Goal: Information Seeking & Learning: Learn about a topic

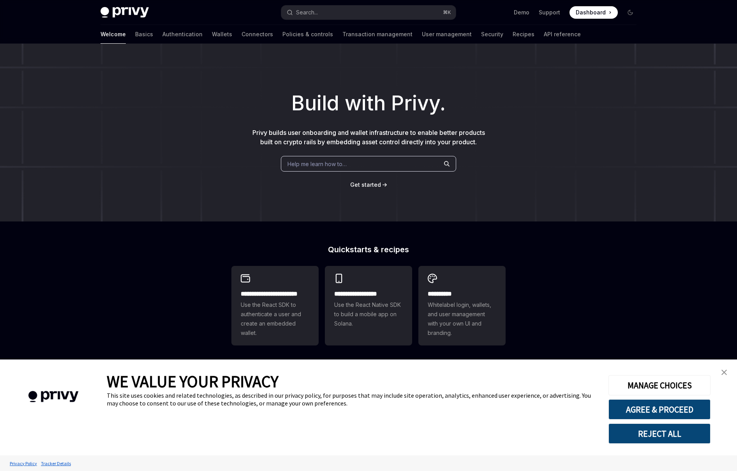
click at [724, 371] on img "close banner" at bounding box center [723, 371] width 5 height 5
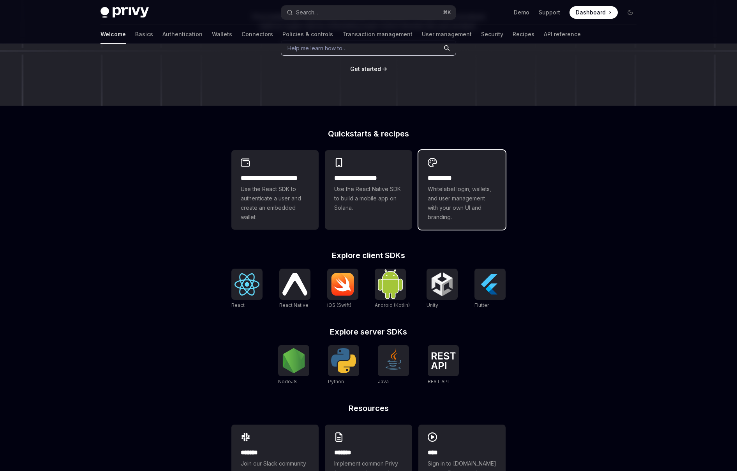
scroll to position [149, 0]
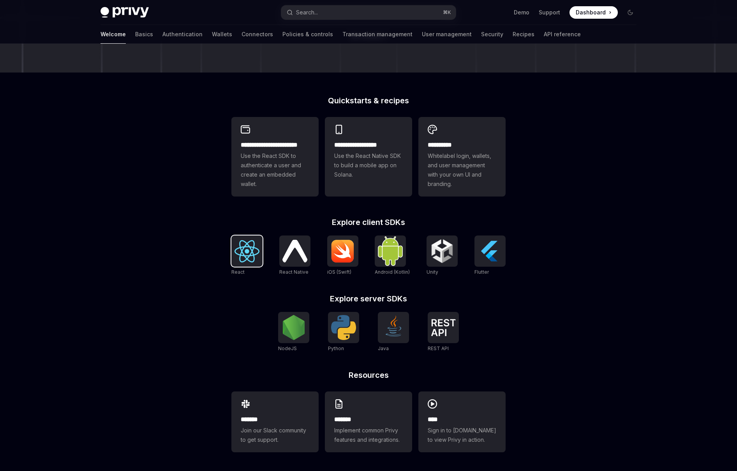
click at [250, 259] on img at bounding box center [246, 251] width 25 height 22
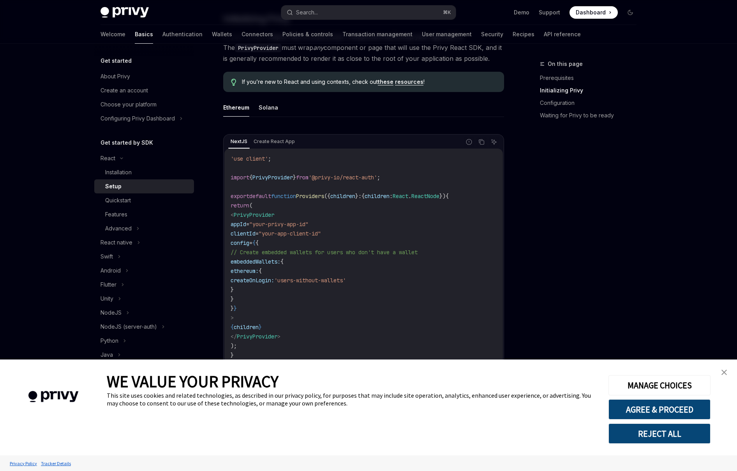
scroll to position [209, 0]
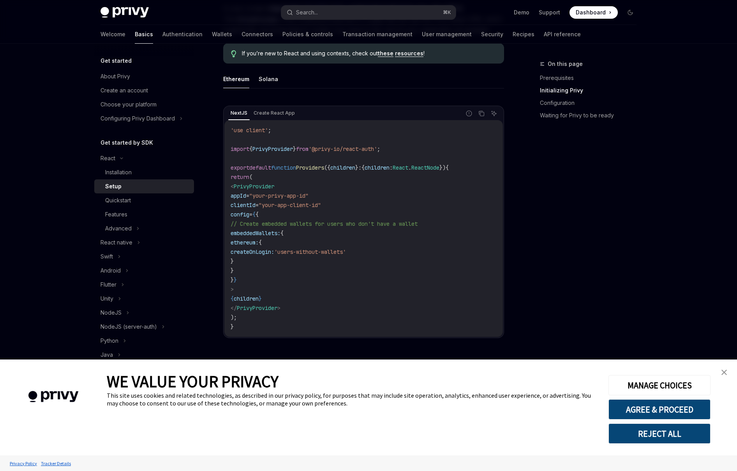
click at [728, 372] on link "close banner" at bounding box center [724, 372] width 16 height 16
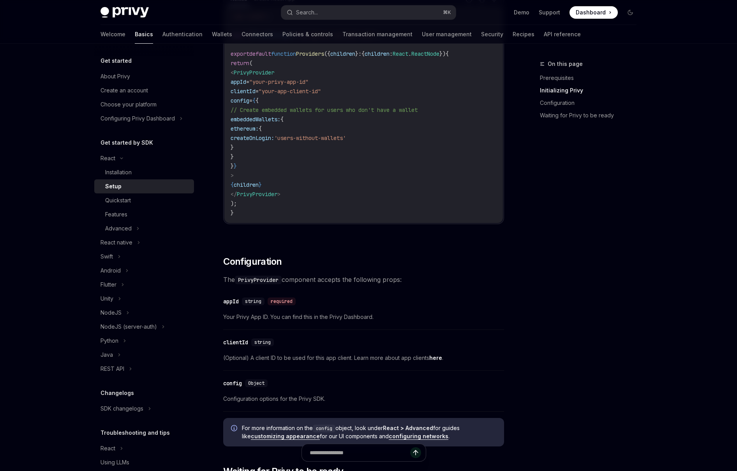
scroll to position [172, 0]
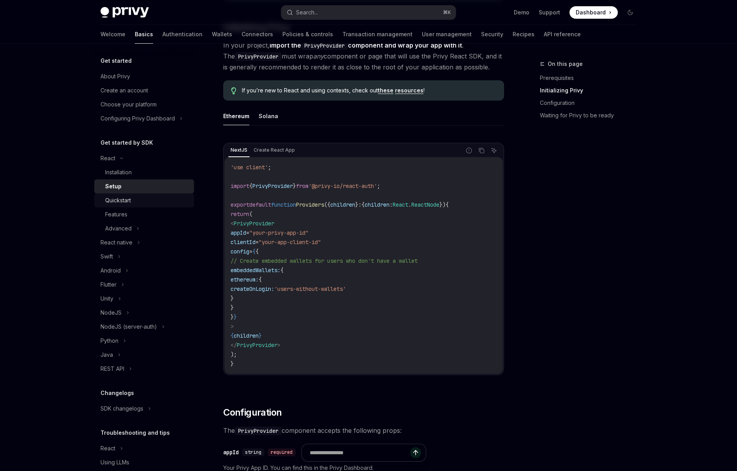
click at [128, 201] on div "Quickstart" at bounding box center [118, 200] width 26 height 9
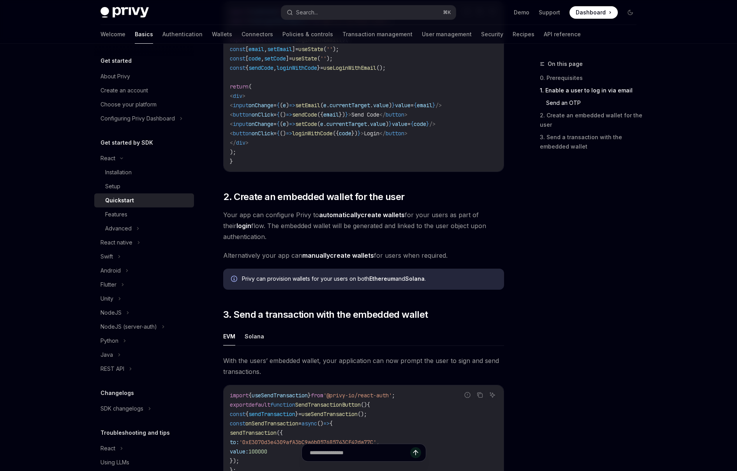
scroll to position [503, 0]
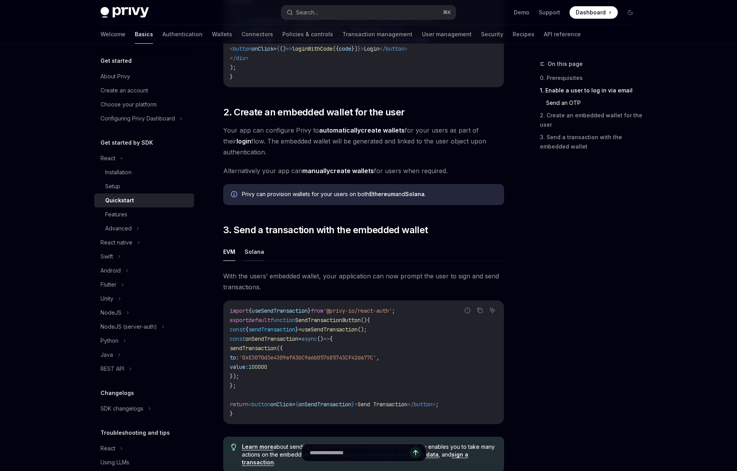
click at [258, 253] on button "Solana" at bounding box center [254, 251] width 19 height 18
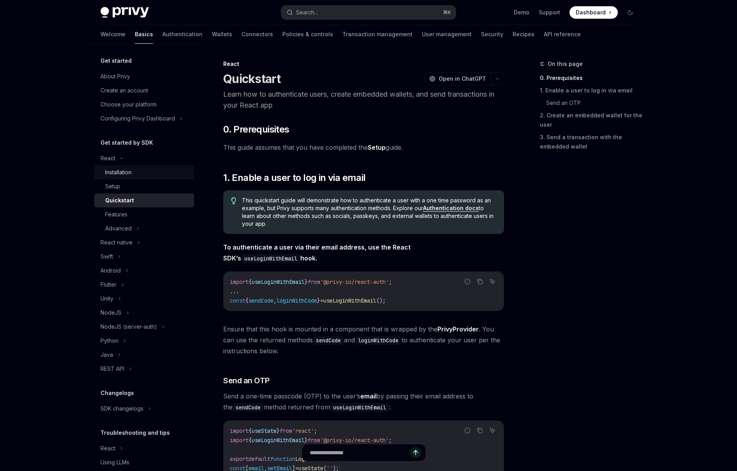
click at [142, 169] on div "Installation" at bounding box center [147, 171] width 84 height 9
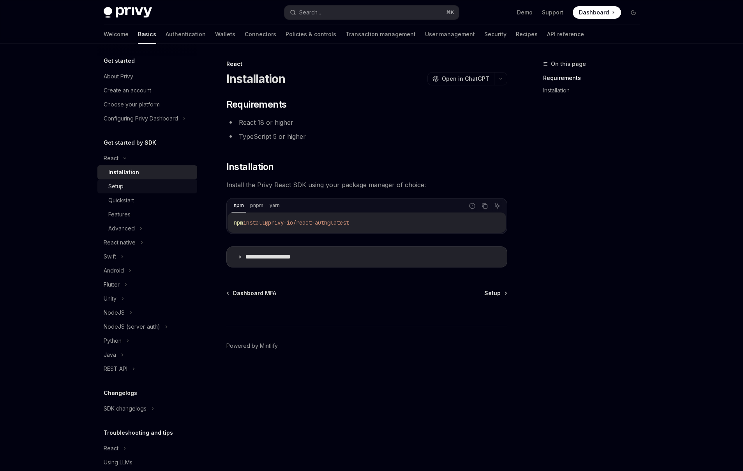
click at [140, 188] on div "Setup" at bounding box center [150, 186] width 84 height 9
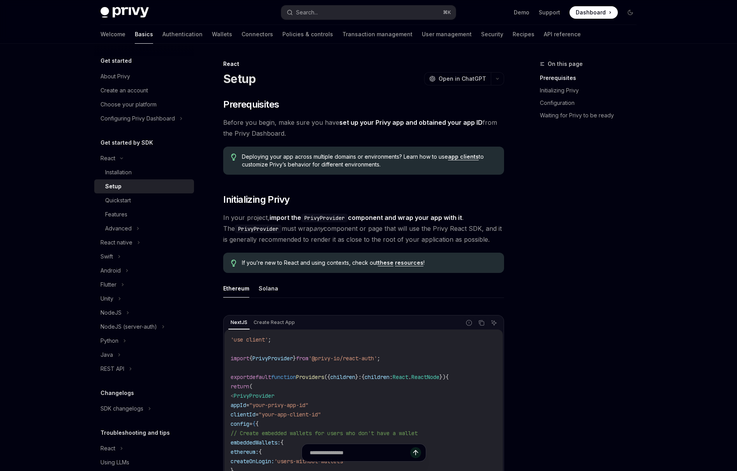
scroll to position [147, 0]
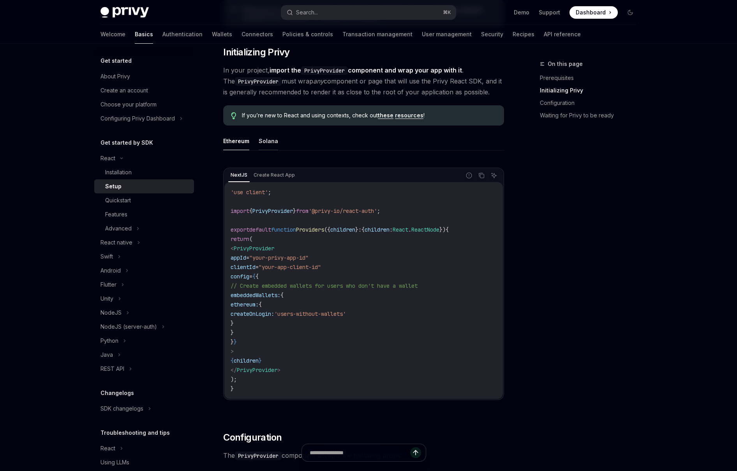
click at [266, 141] on button "Solana" at bounding box center [268, 141] width 19 height 18
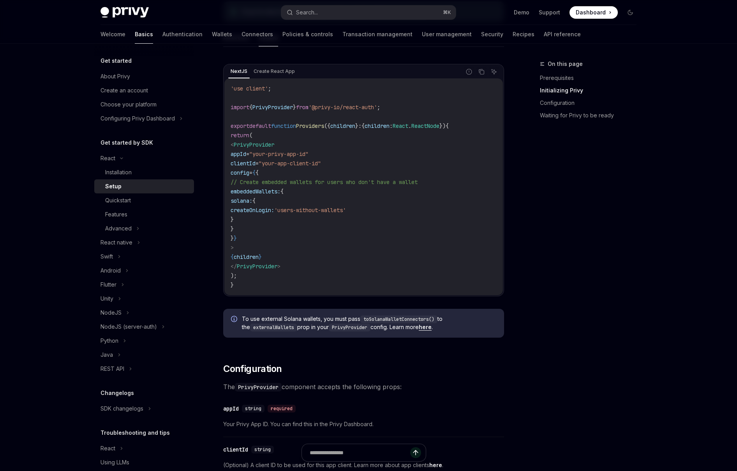
scroll to position [251, 0]
click at [140, 193] on link "Quickstart" at bounding box center [144, 200] width 100 height 14
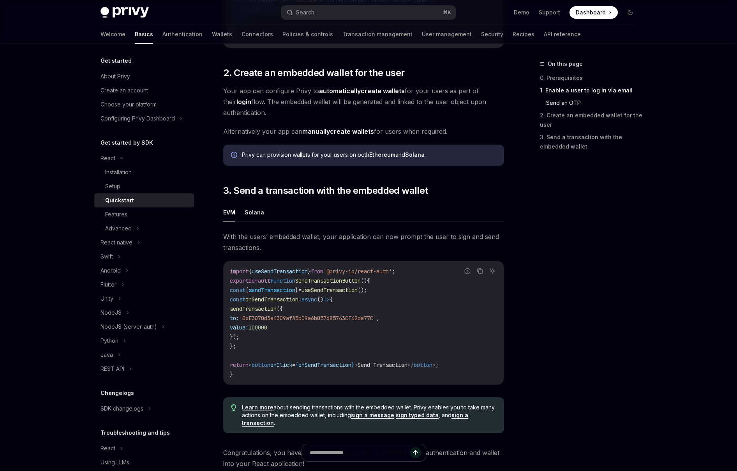
scroll to position [670, 0]
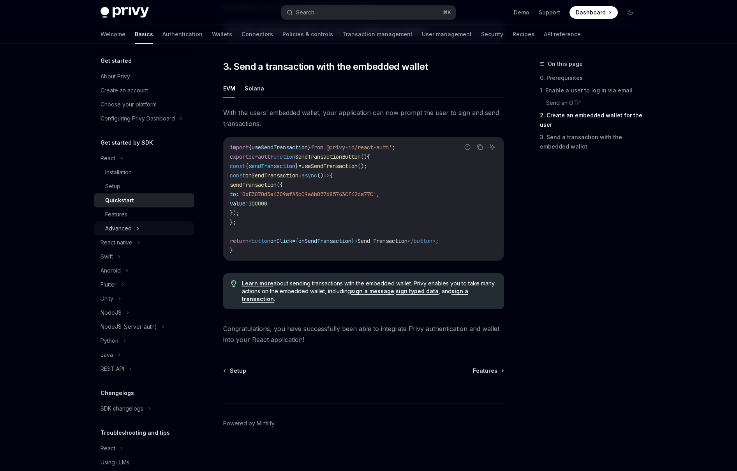
click at [134, 229] on button "Advanced" at bounding box center [144, 228] width 100 height 14
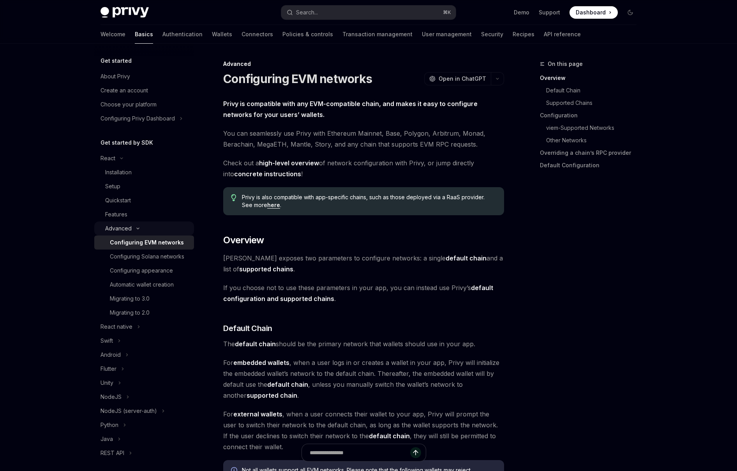
click at [145, 225] on button "Advanced" at bounding box center [144, 228] width 100 height 14
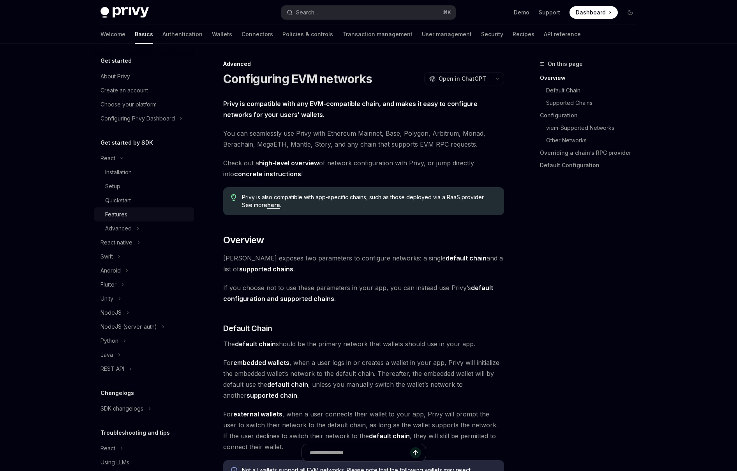
click at [137, 213] on div "Features" at bounding box center [147, 214] width 84 height 9
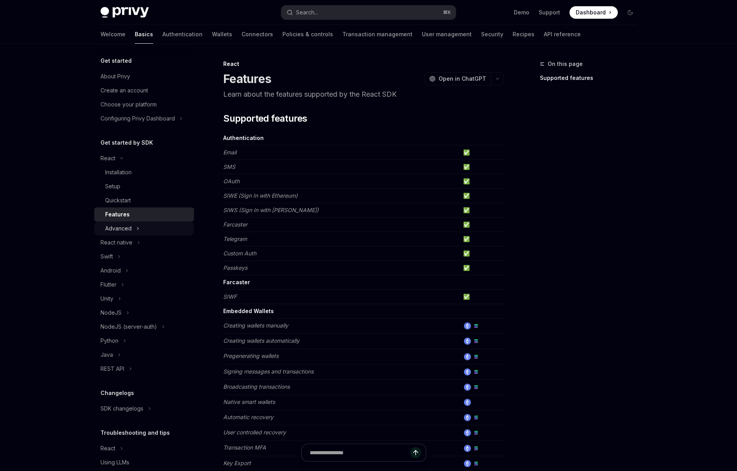
scroll to position [28, 0]
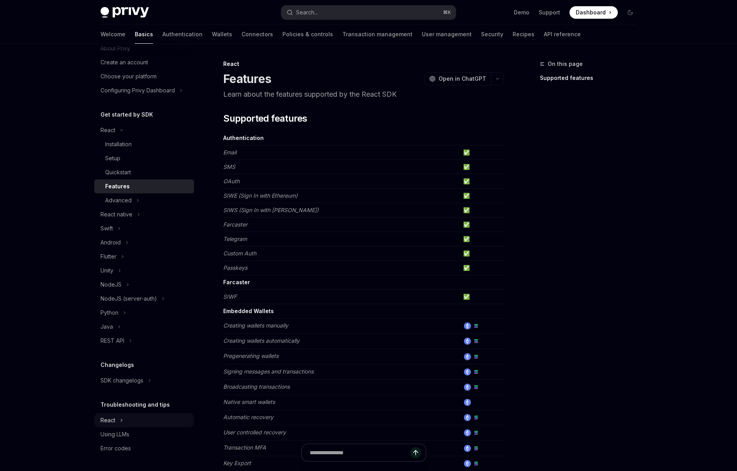
click at [118, 420] on button "React" at bounding box center [144, 420] width 100 height 14
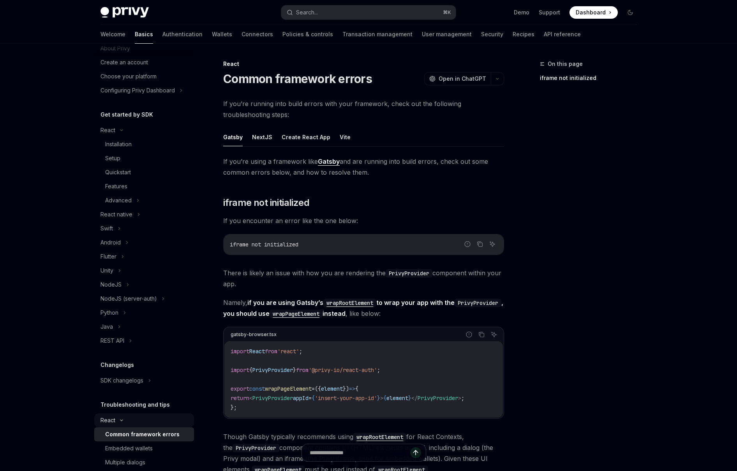
scroll to position [98, 0]
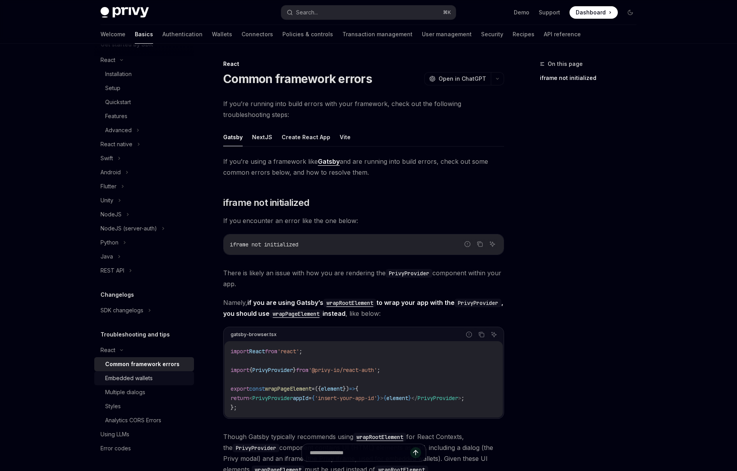
click at [150, 380] on div "Embedded wallets" at bounding box center [129, 377] width 48 height 9
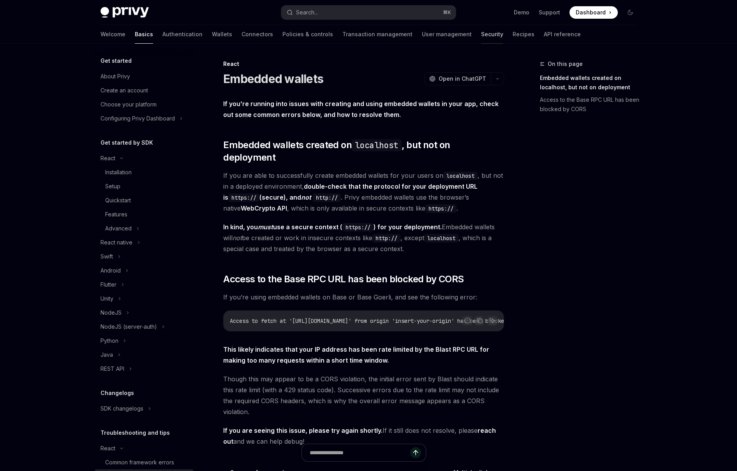
click at [481, 38] on link "Security" at bounding box center [492, 34] width 22 height 19
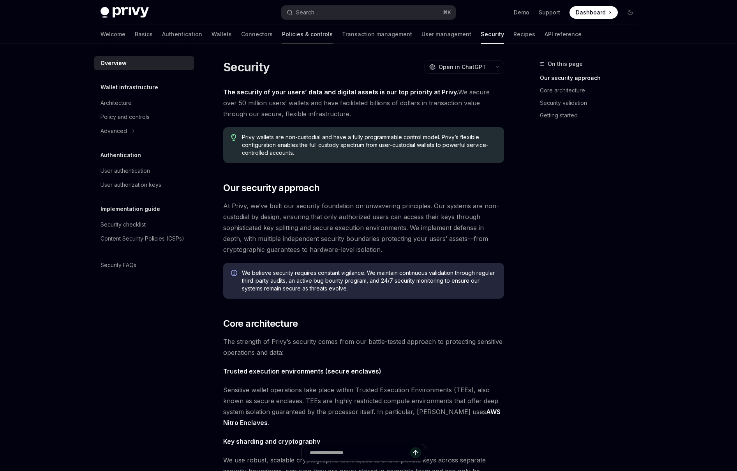
click at [282, 33] on link "Policies & controls" at bounding box center [307, 34] width 51 height 19
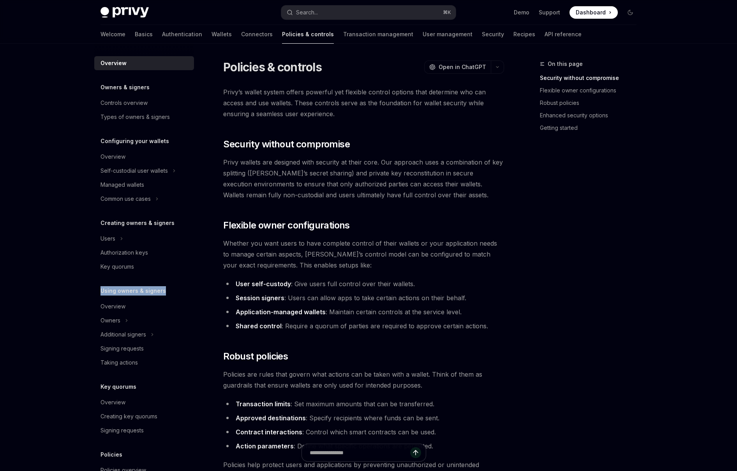
drag, startPoint x: 102, startPoint y: 291, endPoint x: 163, endPoint y: 290, distance: 61.2
click at [163, 290] on div "Using owners & signers" at bounding box center [144, 290] width 100 height 9
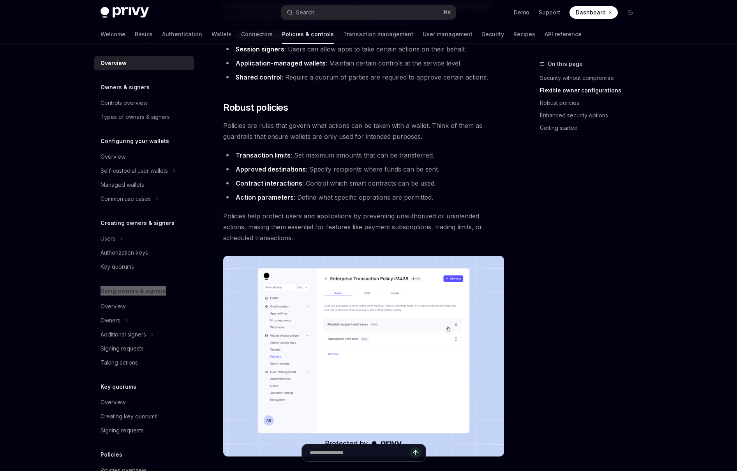
scroll to position [151, 0]
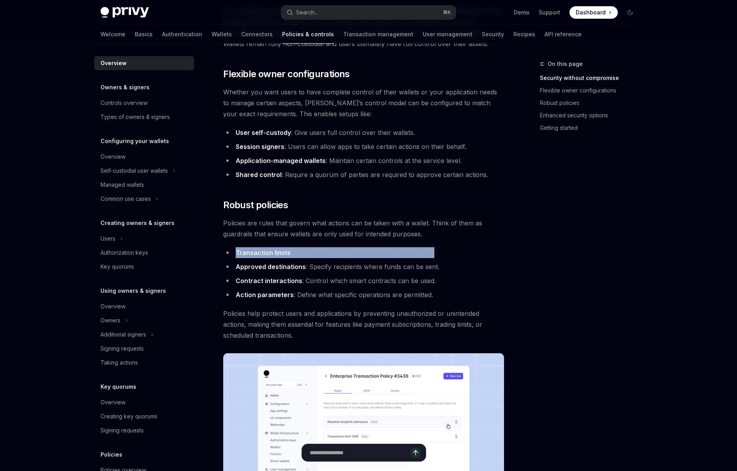
drag, startPoint x: 235, startPoint y: 251, endPoint x: 458, endPoint y: 253, distance: 223.2
click at [458, 253] on li "Transaction limits : Set maximum amounts that can be transferred." at bounding box center [363, 252] width 281 height 11
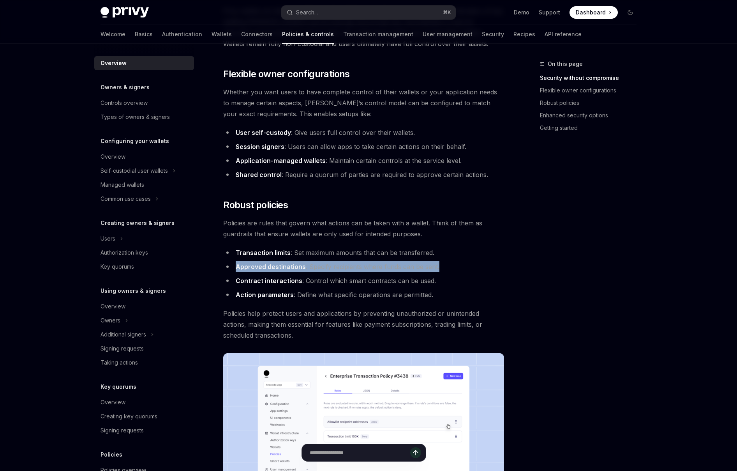
drag, startPoint x: 235, startPoint y: 266, endPoint x: 490, endPoint y: 266, distance: 254.3
click at [490, 266] on li "Approved destinations : Specify recipients where funds can be sent." at bounding box center [363, 266] width 281 height 11
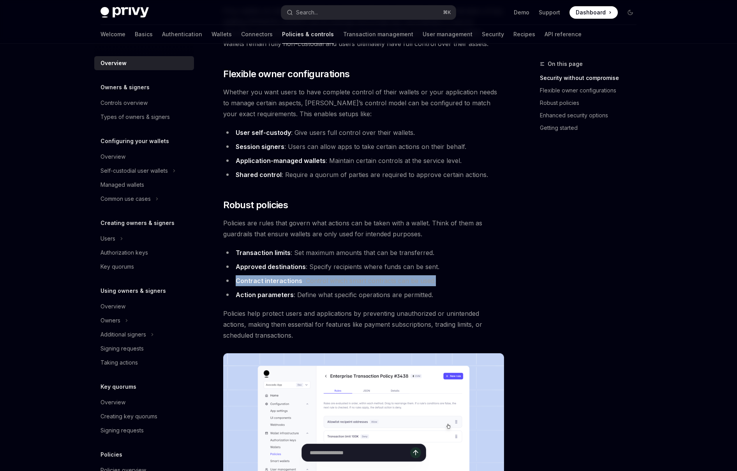
drag, startPoint x: 236, startPoint y: 282, endPoint x: 478, endPoint y: 284, distance: 241.5
click at [478, 284] on li "Contract interactions : Control which smart contracts can be used." at bounding box center [363, 280] width 281 height 11
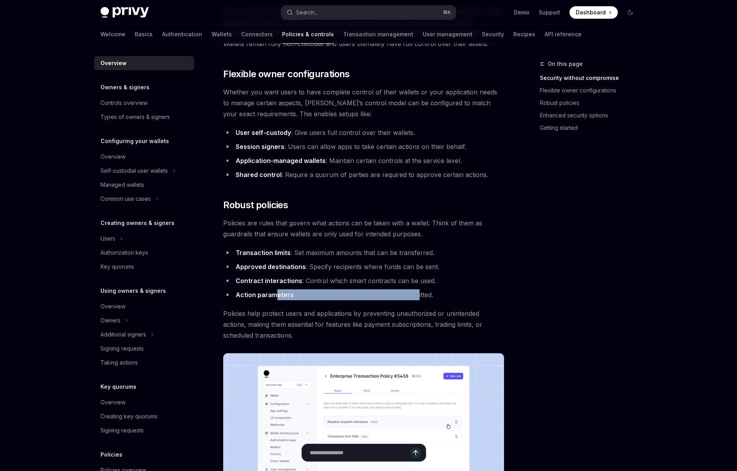
drag, startPoint x: 276, startPoint y: 290, endPoint x: 416, endPoint y: 289, distance: 140.6
click at [416, 289] on li "Action parameters : Define what specific operations are permitted." at bounding box center [363, 294] width 281 height 11
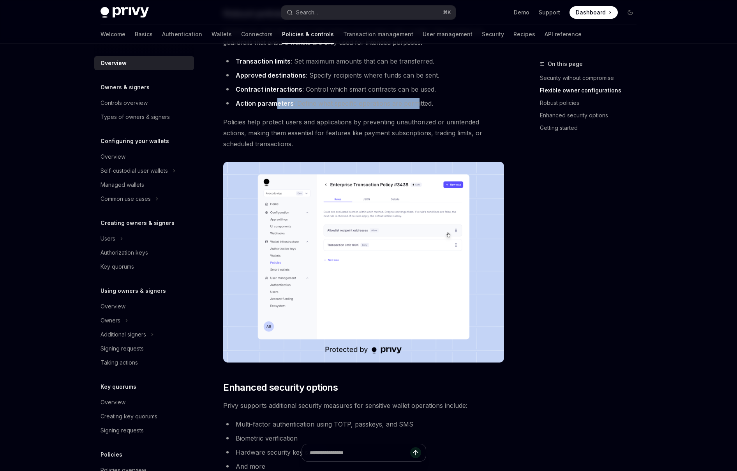
scroll to position [179, 0]
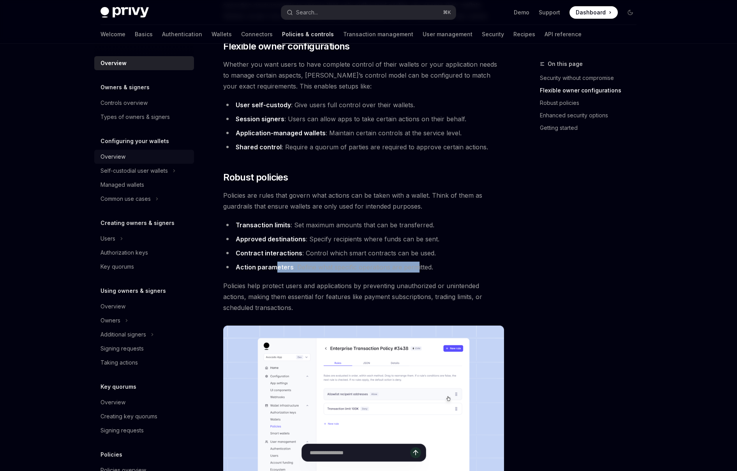
click at [140, 155] on div "Overview" at bounding box center [144, 156] width 89 height 9
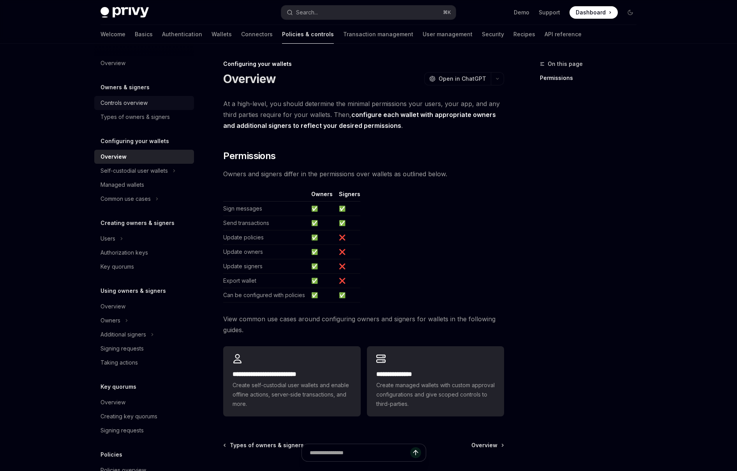
click at [145, 108] on link "Controls overview" at bounding box center [144, 103] width 100 height 14
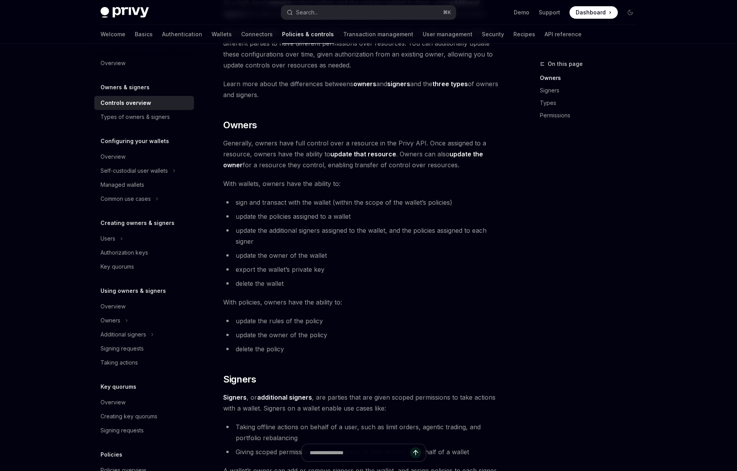
scroll to position [86, 0]
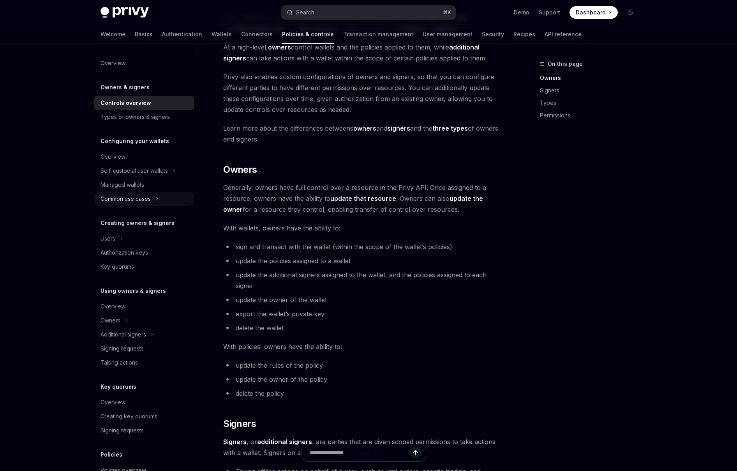
click at [127, 199] on div "Common use cases" at bounding box center [125, 198] width 50 height 9
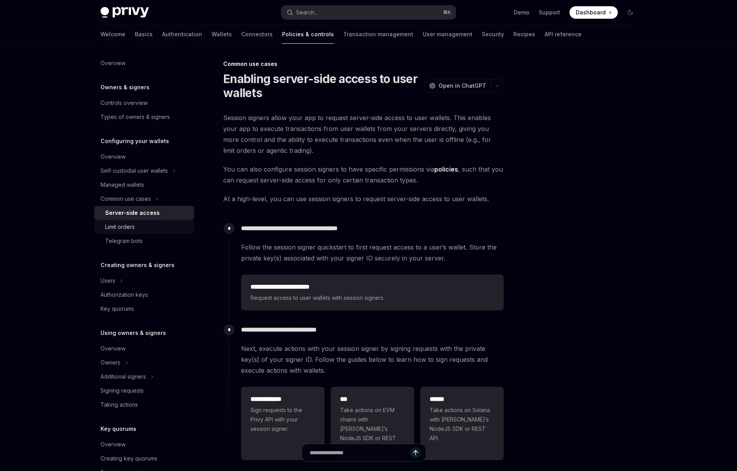
click at [135, 227] on div "Limit orders" at bounding box center [120, 226] width 30 height 9
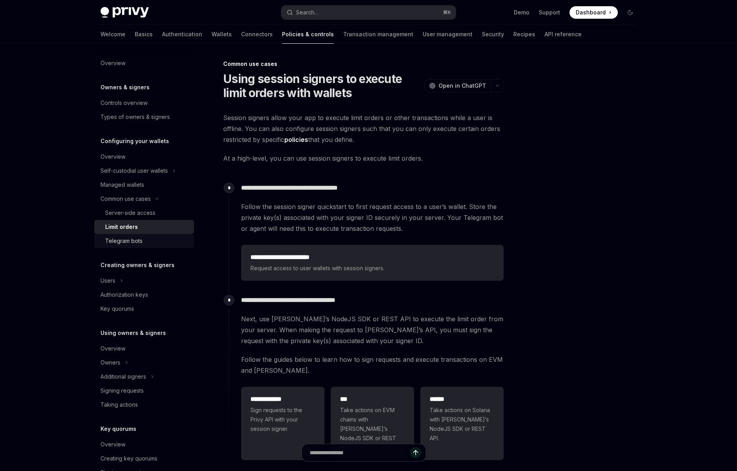
click at [143, 246] on link "Telegram bots" at bounding box center [144, 241] width 100 height 14
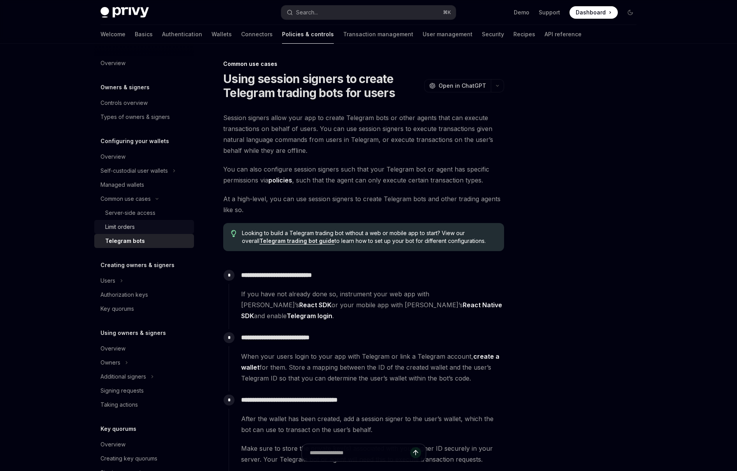
click at [135, 228] on div "Limit orders" at bounding box center [120, 226] width 30 height 9
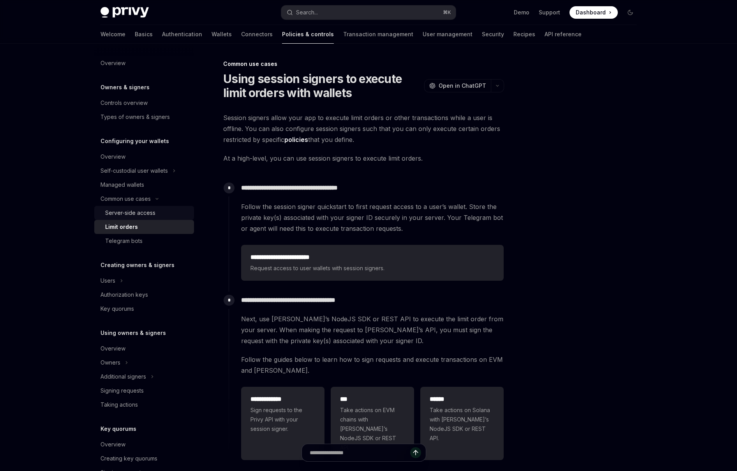
click at [135, 210] on div "Server-side access" at bounding box center [130, 212] width 50 height 9
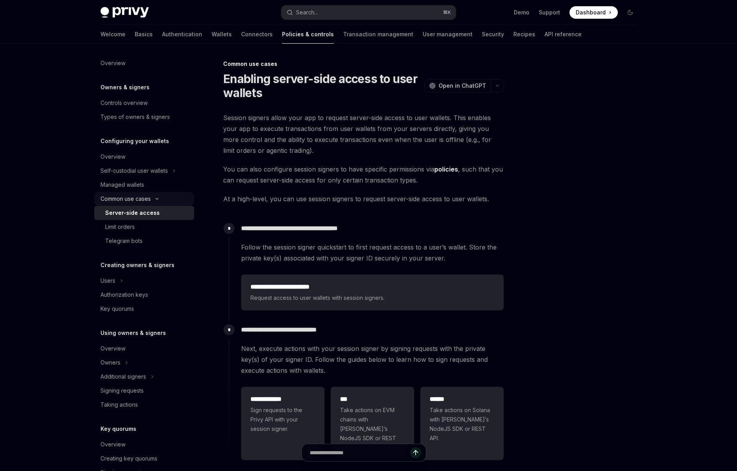
click at [135, 198] on div "Common use cases" at bounding box center [125, 198] width 50 height 9
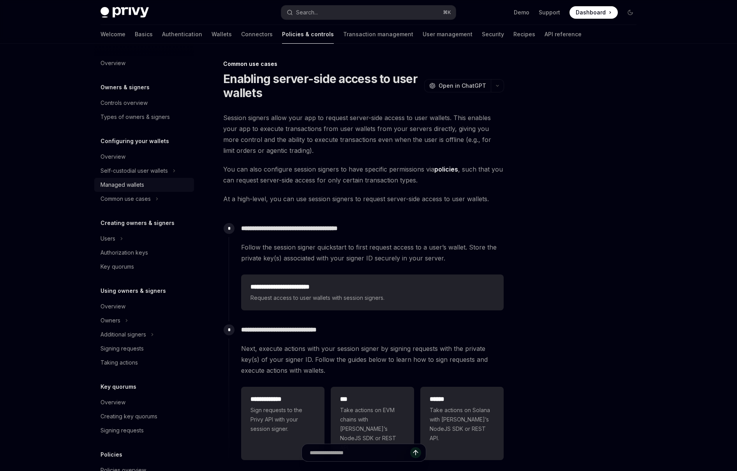
click at [135, 185] on div "Managed wallets" at bounding box center [122, 184] width 44 height 9
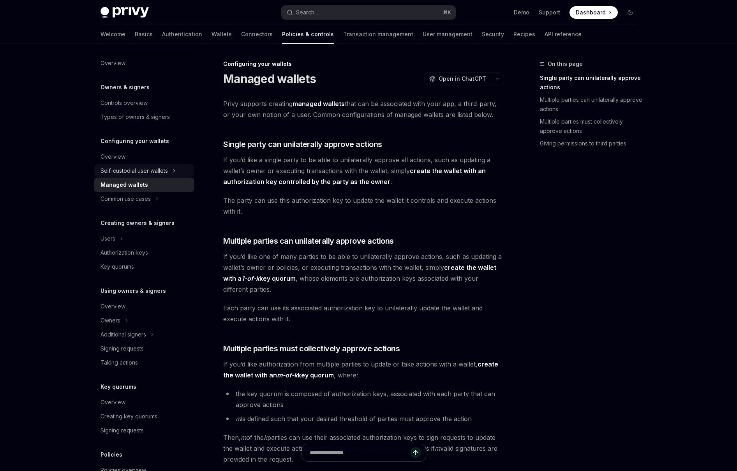
click at [137, 173] on div "Self-custodial user wallets" at bounding box center [133, 170] width 67 height 9
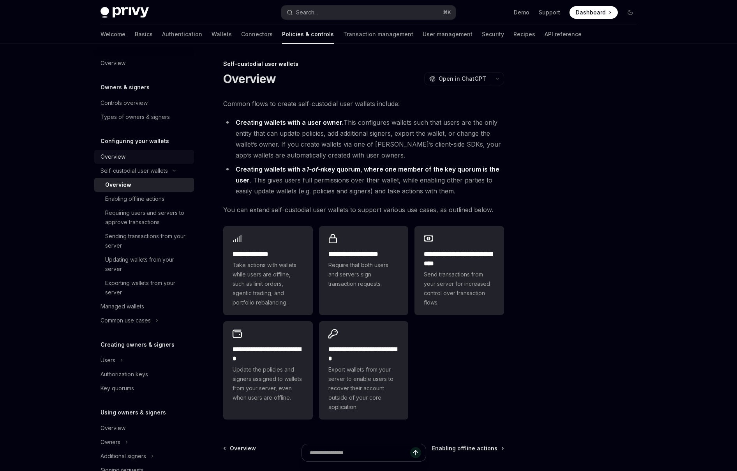
click at [133, 163] on link "Overview" at bounding box center [144, 157] width 100 height 14
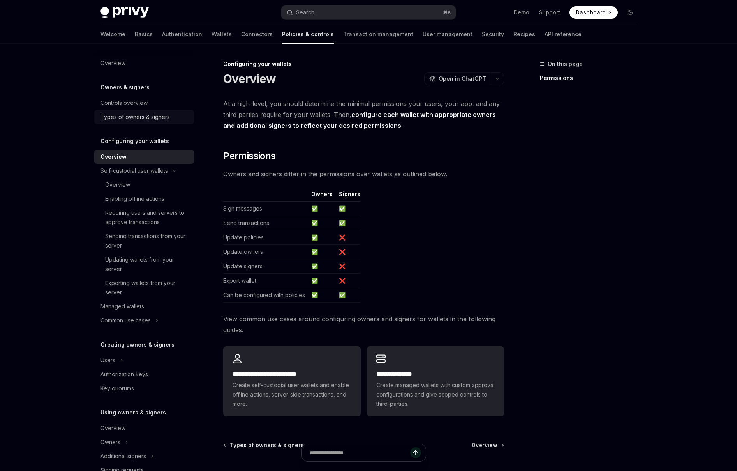
click at [148, 114] on div "Types of owners & signers" at bounding box center [134, 116] width 69 height 9
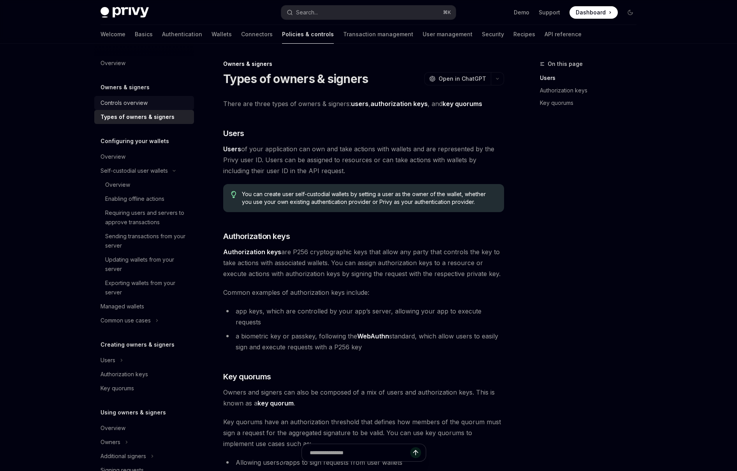
click at [145, 105] on div "Controls overview" at bounding box center [123, 102] width 47 height 9
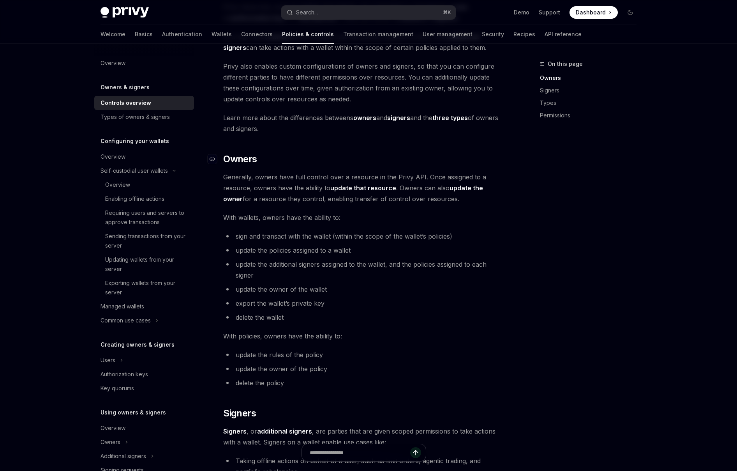
scroll to position [111, 0]
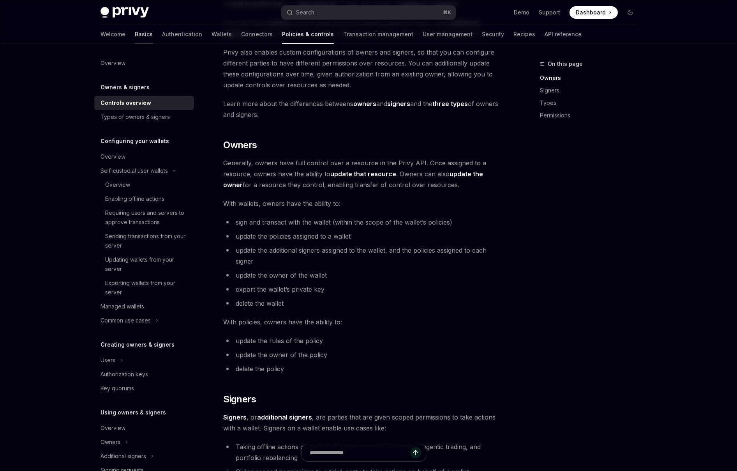
click at [135, 37] on link "Basics" at bounding box center [144, 34] width 18 height 19
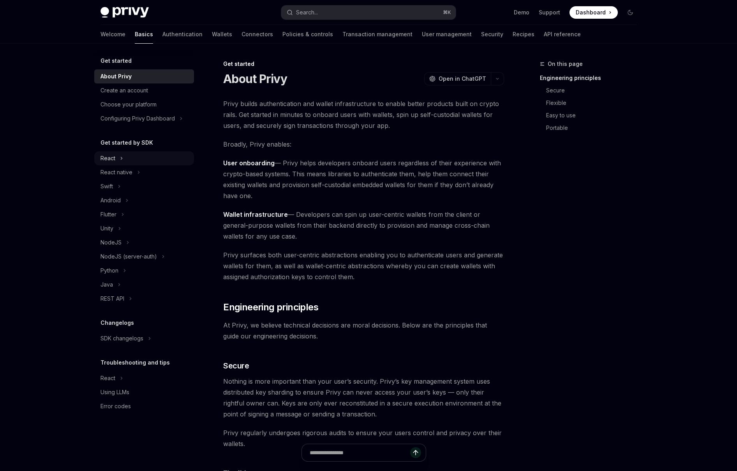
click at [117, 160] on button "React" at bounding box center [144, 158] width 100 height 14
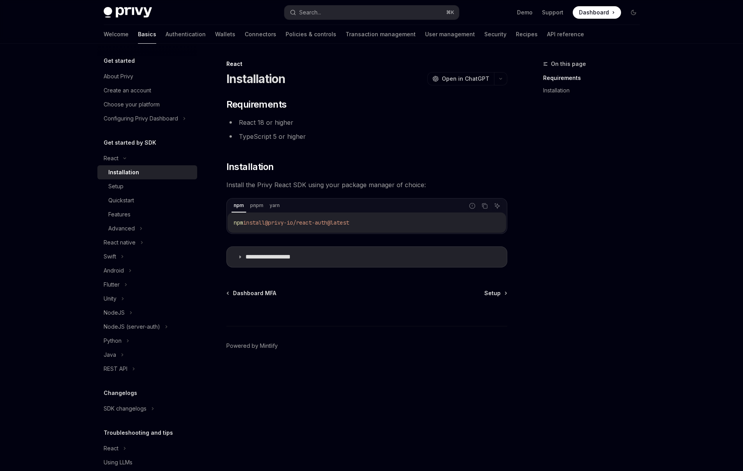
click at [130, 175] on div "Installation" at bounding box center [123, 171] width 31 height 9
click at [129, 183] on div "Setup" at bounding box center [150, 186] width 84 height 9
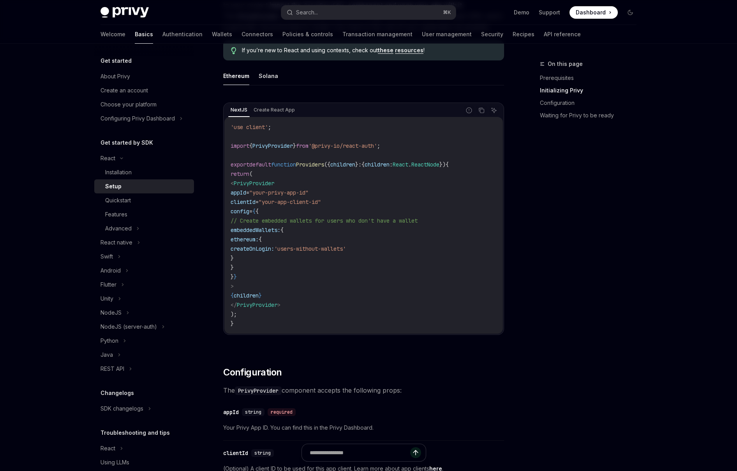
scroll to position [209, 0]
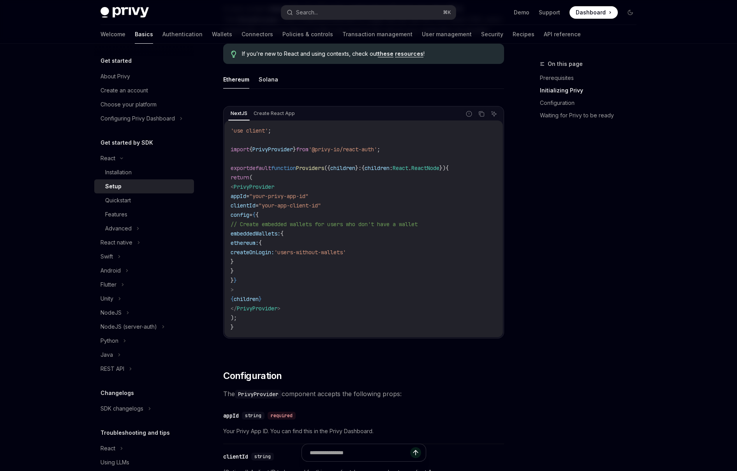
drag, startPoint x: 243, startPoint y: 186, endPoint x: 266, endPoint y: 201, distance: 27.9
click at [266, 201] on code "'use client' ; import { PrivyProvider } from '@privy-io/react-auth' ; export de…" at bounding box center [364, 229] width 266 height 206
click at [256, 205] on span "clientId" at bounding box center [243, 205] width 25 height 7
drag, startPoint x: 286, startPoint y: 196, endPoint x: 297, endPoint y: 197, distance: 11.8
click at [300, 197] on span "appId = "your-privy-app-id"" at bounding box center [270, 195] width 78 height 7
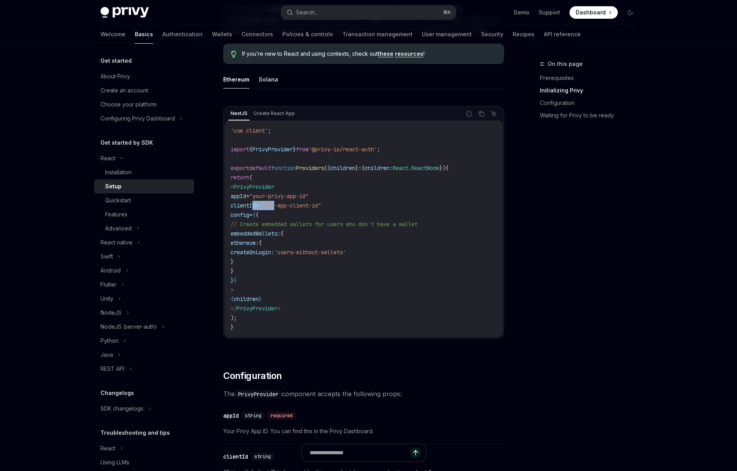
drag, startPoint x: 271, startPoint y: 206, endPoint x: 277, endPoint y: 215, distance: 10.3
click at [296, 208] on span "clientId = "your-app-client-id"" at bounding box center [276, 205] width 90 height 7
drag, startPoint x: 254, startPoint y: 214, endPoint x: 303, endPoint y: 213, distance: 49.5
click at [303, 213] on code "'use client' ; import { PrivyProvider } from '@privy-io/react-auth' ; export de…" at bounding box center [364, 229] width 266 height 206
drag, startPoint x: 258, startPoint y: 232, endPoint x: 289, endPoint y: 277, distance: 54.7
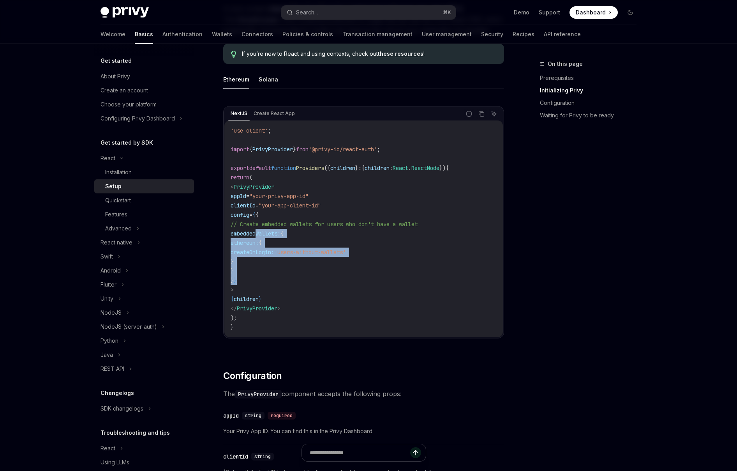
click at [289, 277] on code "'use client' ; import { PrivyProvider } from '@privy-io/react-auth' ; export de…" at bounding box center [364, 229] width 266 height 206
drag, startPoint x: 278, startPoint y: 299, endPoint x: 249, endPoint y: 297, distance: 28.9
click at [249, 297] on code "'use client' ; import { PrivyProvider } from '@privy-io/react-auth' ; export de…" at bounding box center [364, 229] width 266 height 206
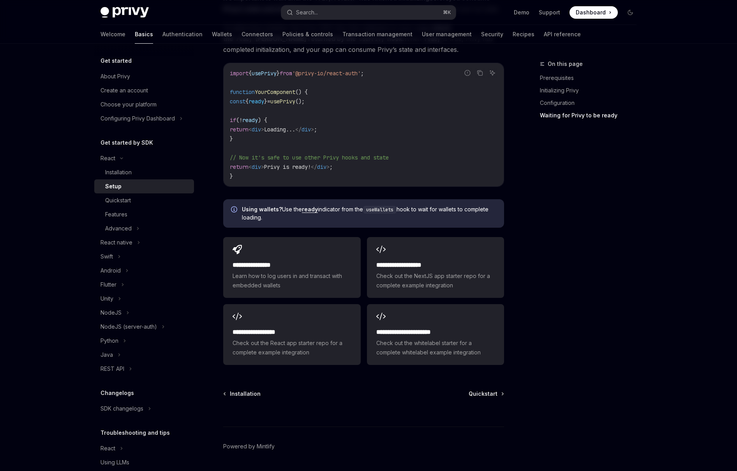
scroll to position [634, 0]
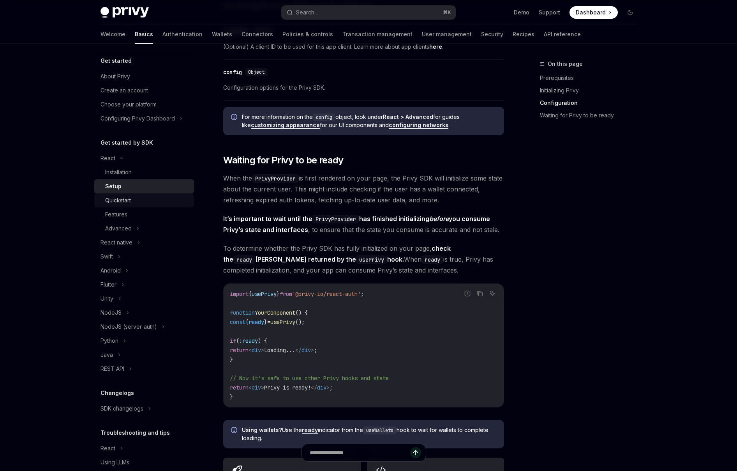
click at [137, 202] on div "Quickstart" at bounding box center [147, 200] width 84 height 9
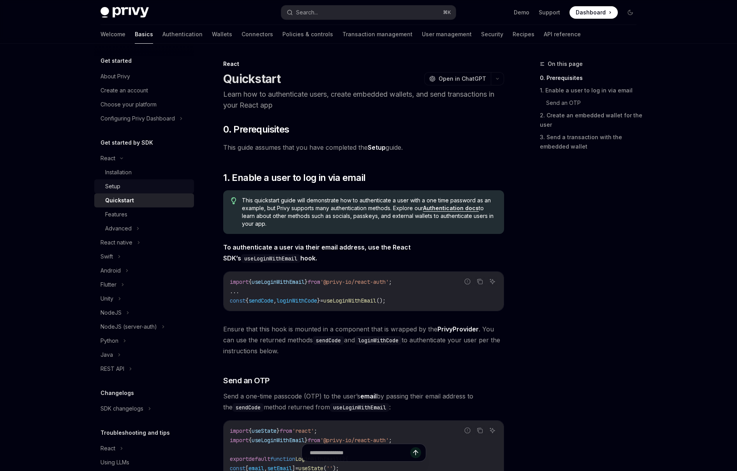
click at [132, 185] on div "Setup" at bounding box center [147, 186] width 84 height 9
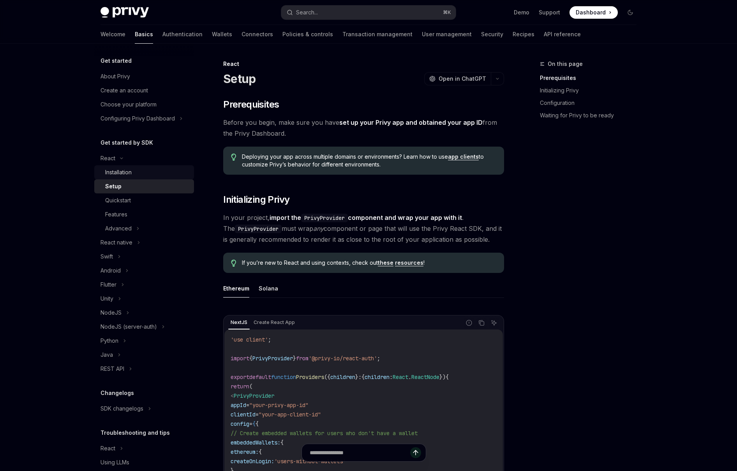
click at [131, 175] on div "Installation" at bounding box center [118, 171] width 26 height 9
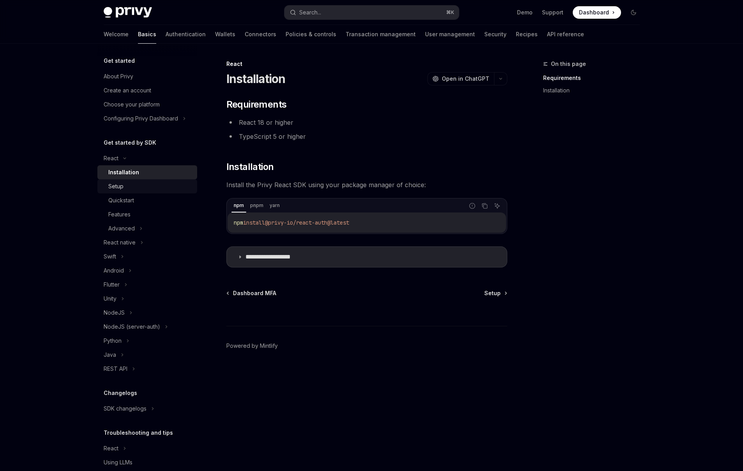
click at [132, 184] on div "Setup" at bounding box center [150, 186] width 84 height 9
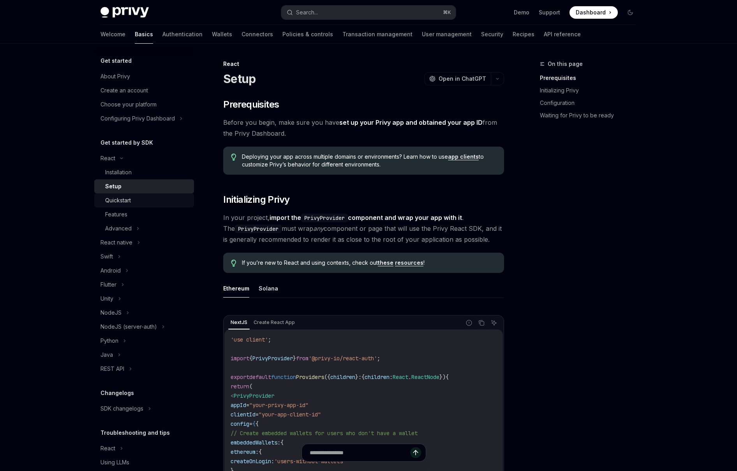
click at [132, 197] on div "Quickstart" at bounding box center [147, 200] width 84 height 9
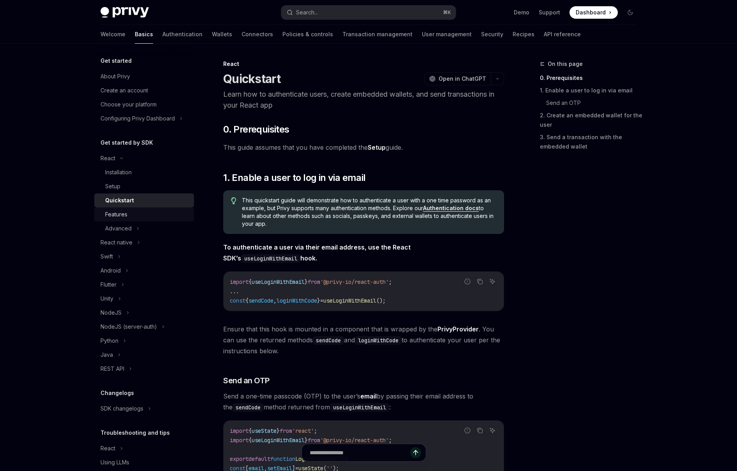
click at [150, 211] on div "Features" at bounding box center [147, 214] width 84 height 9
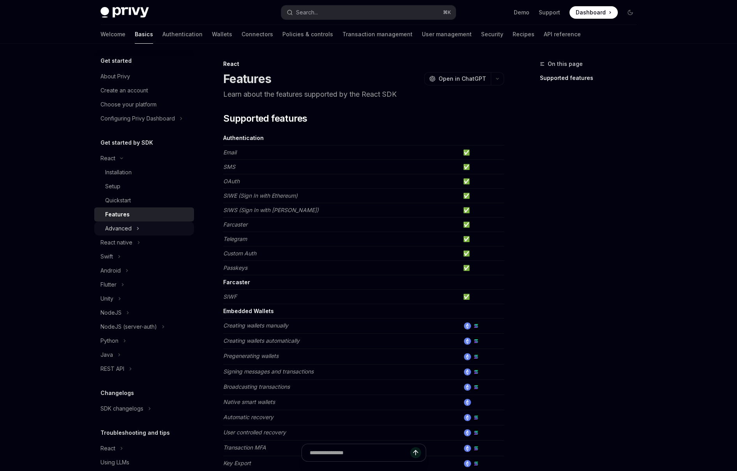
click at [139, 228] on button "Advanced" at bounding box center [144, 228] width 100 height 14
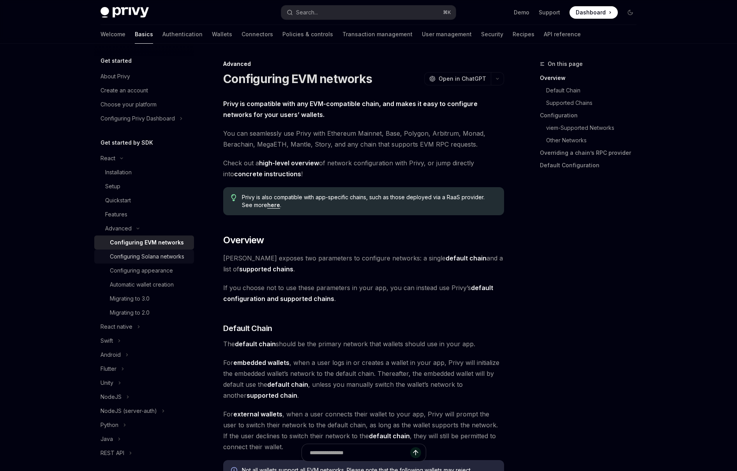
click at [149, 260] on div "Configuring Solana networks" at bounding box center [147, 256] width 74 height 9
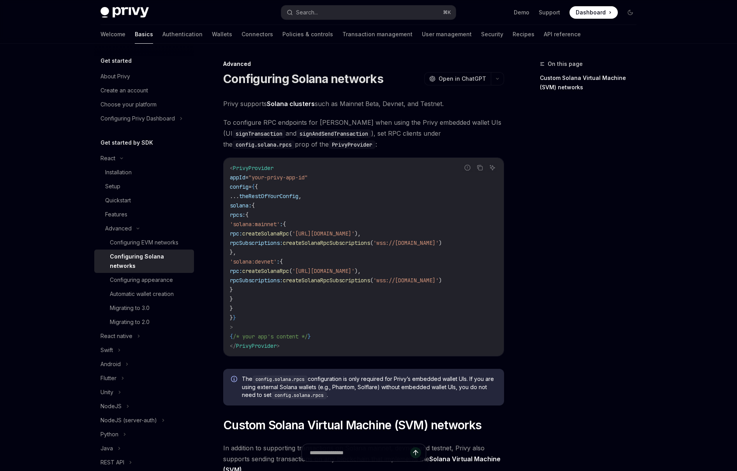
click at [301, 147] on span "To configure RPC endpoints for [PERSON_NAME] when using the Privy embedded wall…" at bounding box center [363, 133] width 281 height 33
click at [126, 189] on div "Setup" at bounding box center [147, 186] width 84 height 9
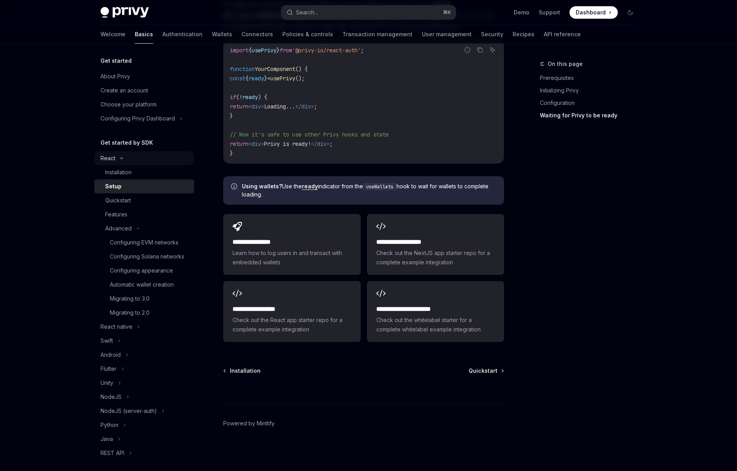
click at [127, 160] on button "React" at bounding box center [144, 158] width 100 height 14
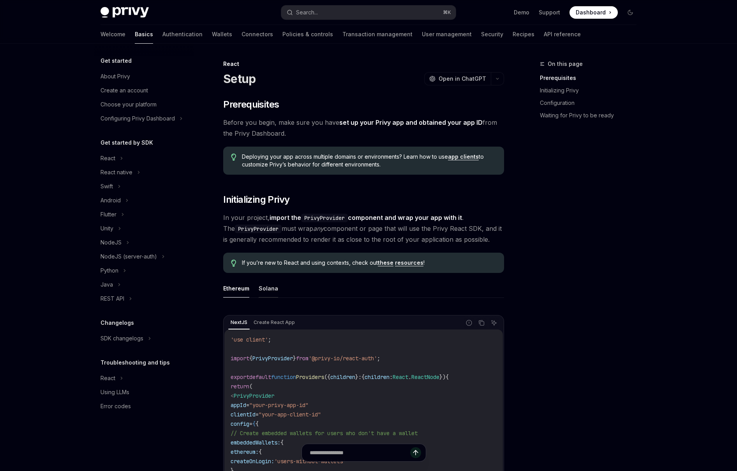
click at [264, 291] on button "Solana" at bounding box center [268, 288] width 19 height 18
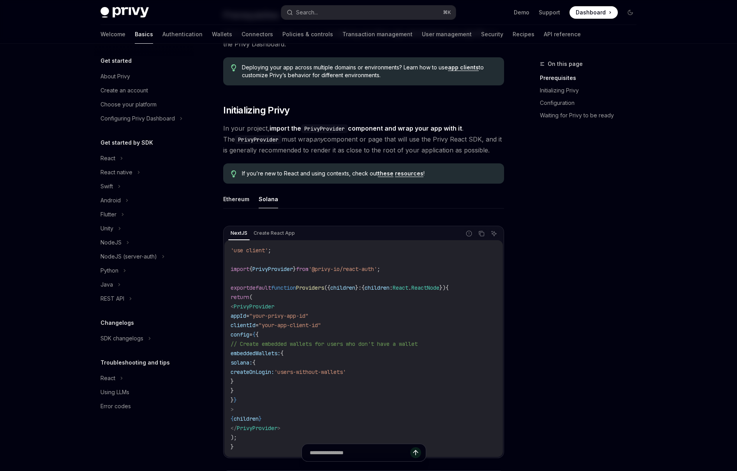
scroll to position [85, 0]
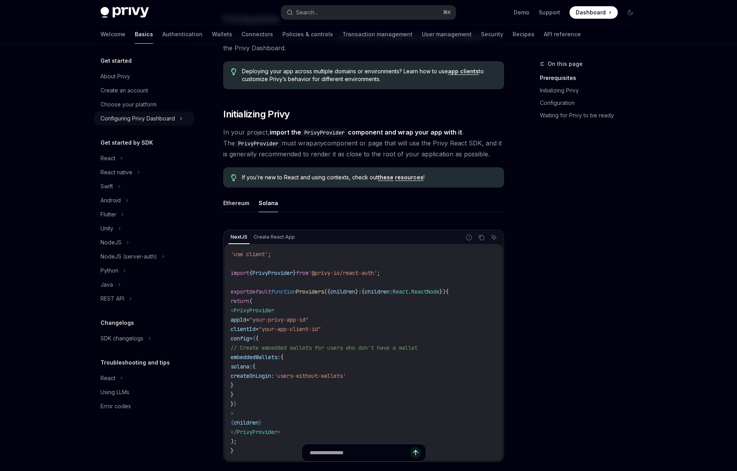
click at [142, 120] on div "Configuring Privy Dashboard" at bounding box center [137, 118] width 74 height 9
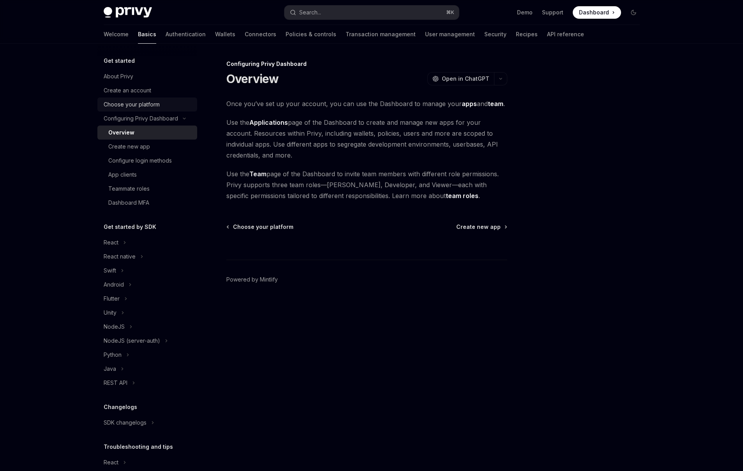
click at [136, 108] on div "Choose your platform" at bounding box center [132, 104] width 56 height 9
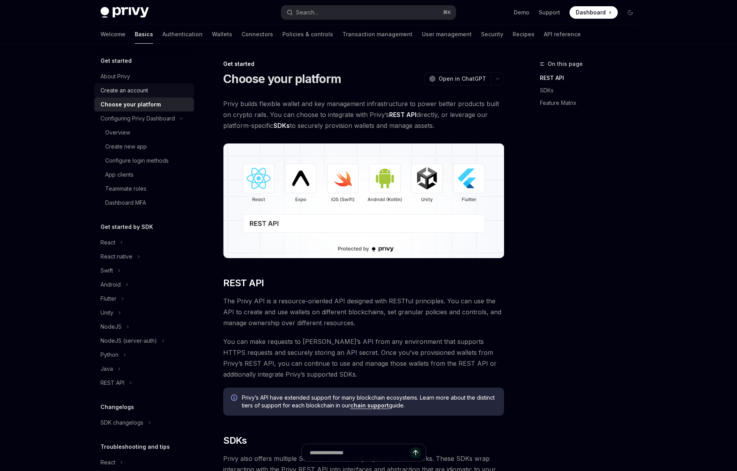
click at [137, 92] on div "Create an account" at bounding box center [124, 90] width 48 height 9
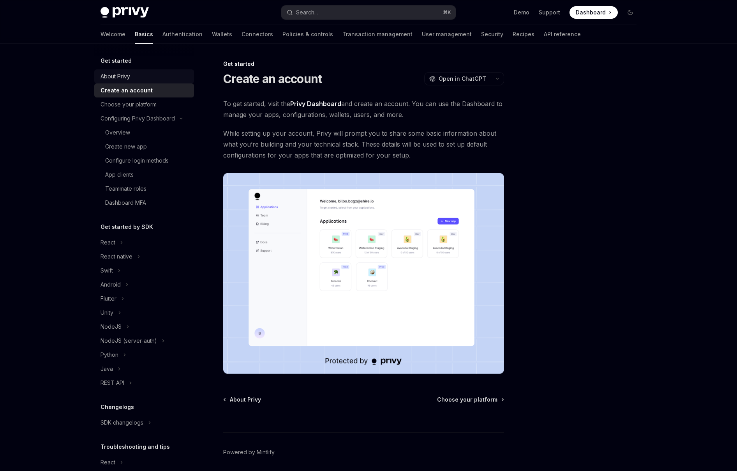
click at [131, 78] on div "About Privy" at bounding box center [144, 76] width 89 height 9
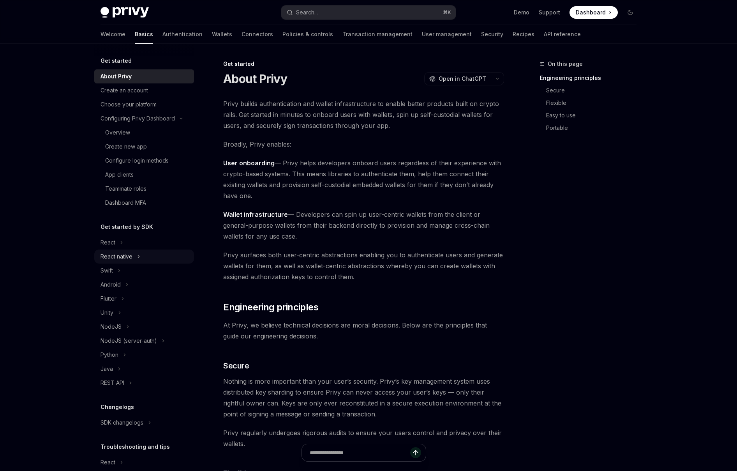
scroll to position [42, 0]
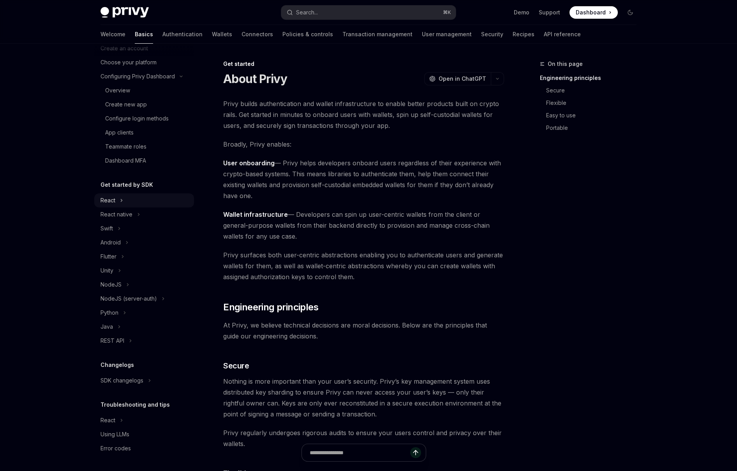
click at [121, 202] on icon at bounding box center [121, 200] width 3 height 9
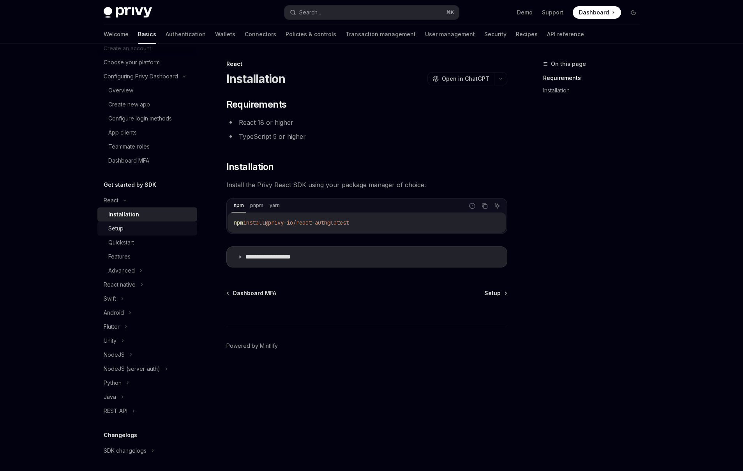
click at [140, 229] on div "Setup" at bounding box center [150, 228] width 84 height 9
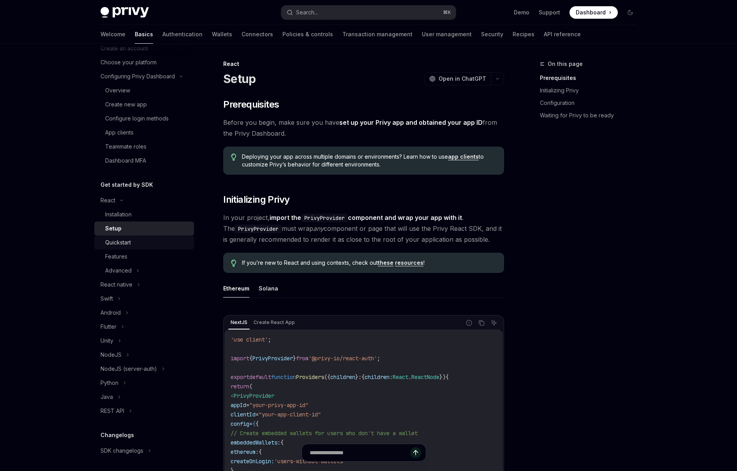
click at [137, 245] on div "Quickstart" at bounding box center [147, 242] width 84 height 9
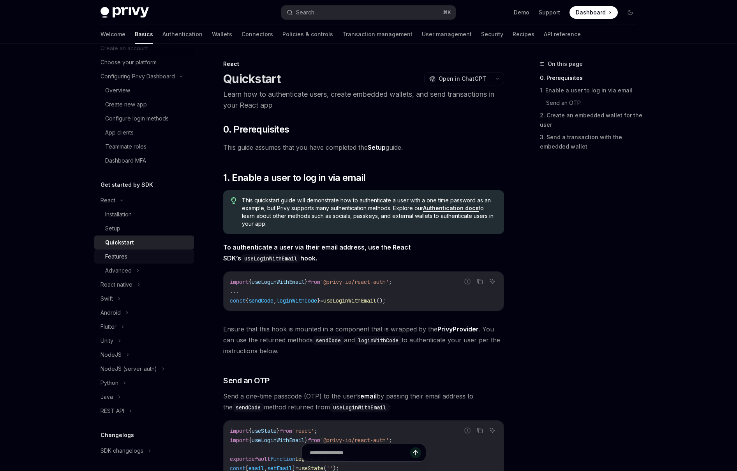
click at [137, 250] on link "Features" at bounding box center [144, 256] width 100 height 14
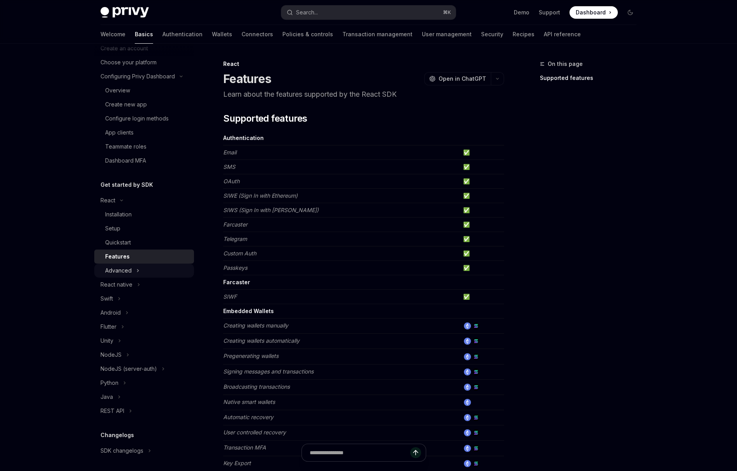
click at [136, 264] on button "Advanced" at bounding box center [144, 270] width 100 height 14
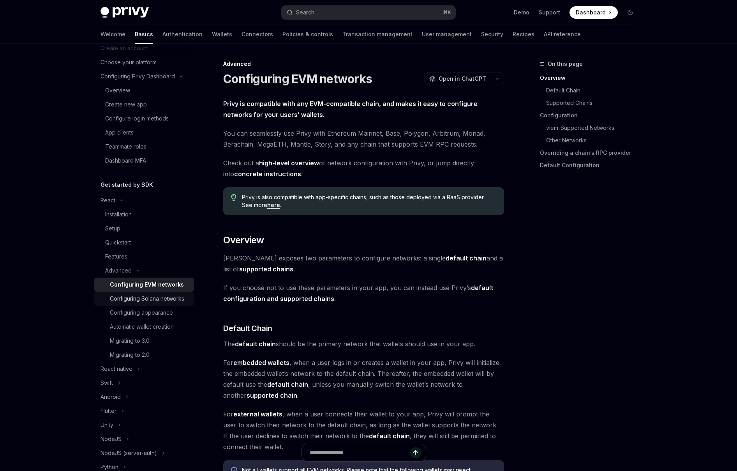
click at [147, 296] on div "Configuring Solana networks" at bounding box center [147, 298] width 74 height 9
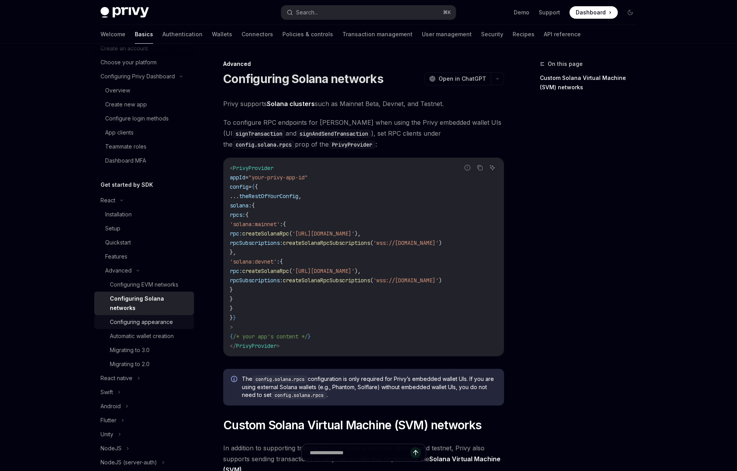
click at [148, 319] on div "Configuring appearance" at bounding box center [141, 321] width 63 height 9
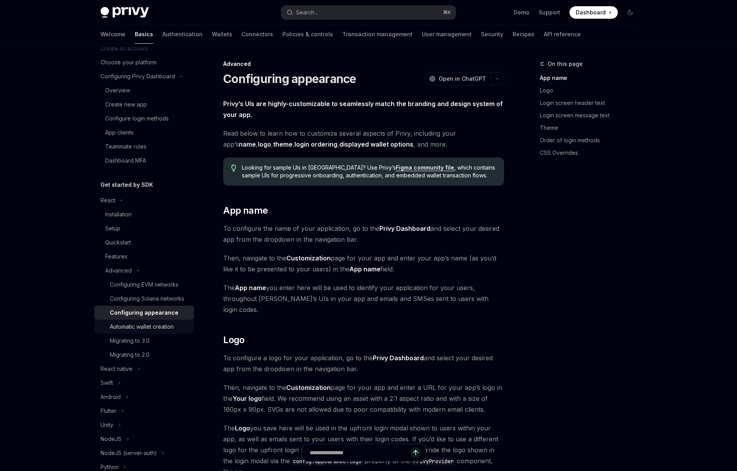
scroll to position [71, 0]
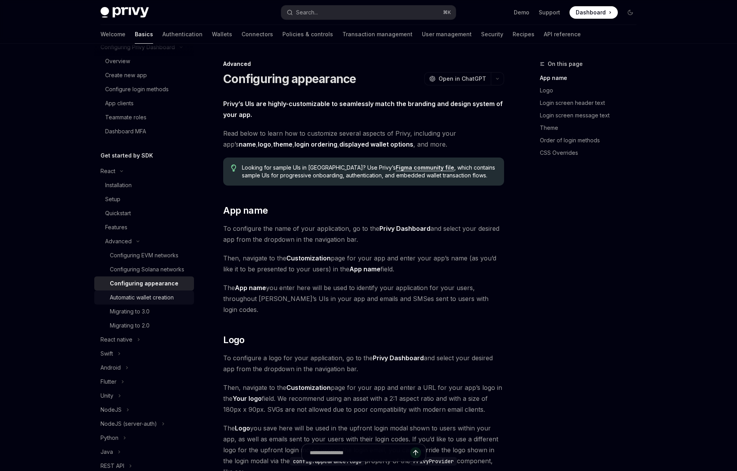
click at [152, 302] on div "Automatic wallet creation" at bounding box center [142, 297] width 64 height 9
type textarea "*"
